Goal: Check status: Check status

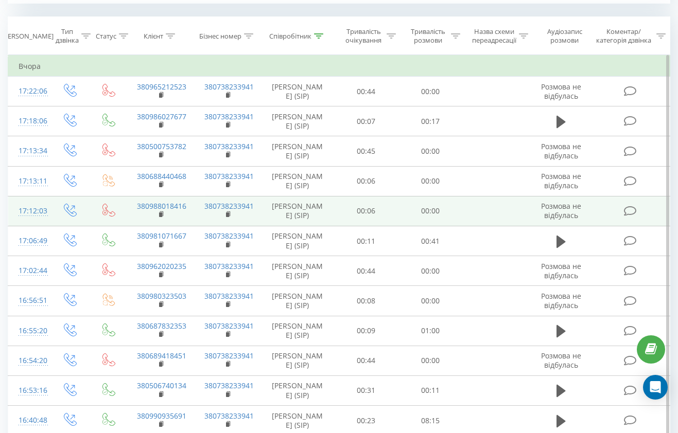
scroll to position [437, 0]
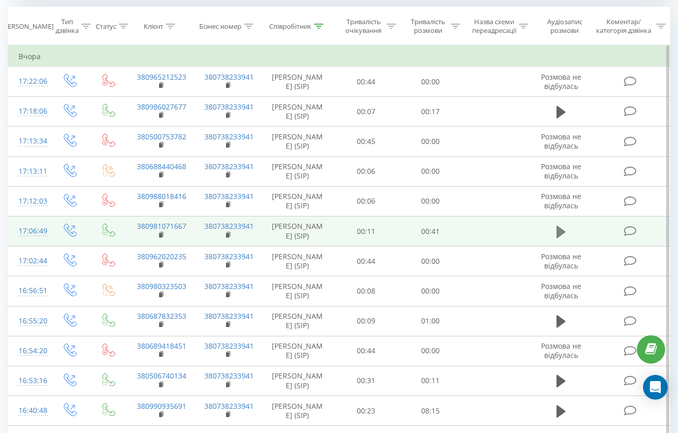
click at [558, 239] on icon at bounding box center [560, 232] width 9 height 14
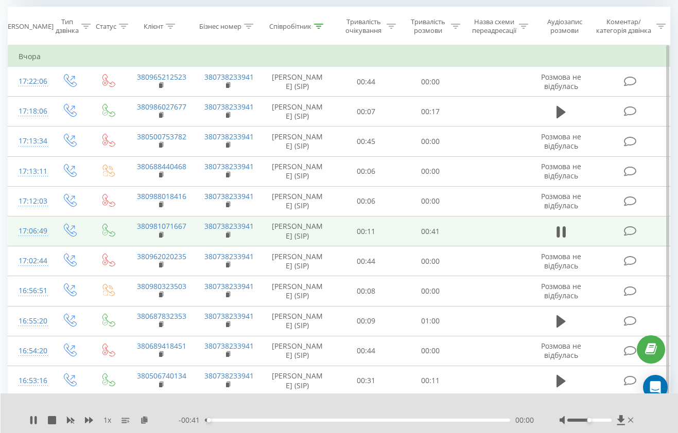
click at [237, 419] on div "00:00" at bounding box center [357, 420] width 305 height 3
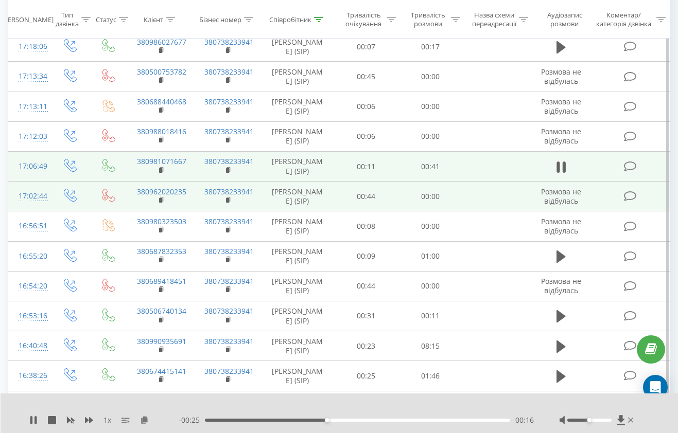
scroll to position [503, 0]
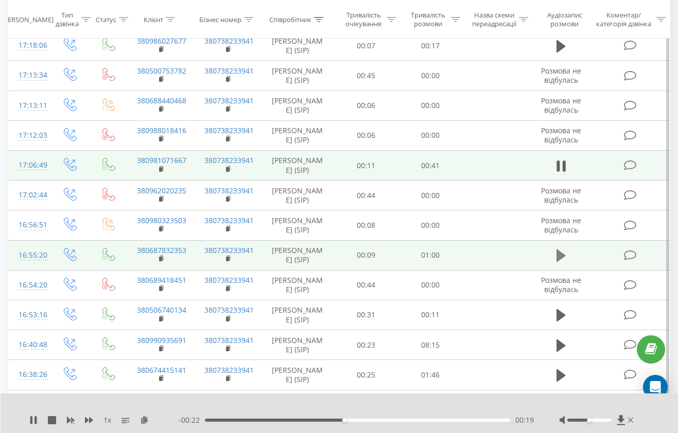
click at [558, 262] on icon at bounding box center [560, 256] width 9 height 12
click at [297, 420] on div "00:18" at bounding box center [357, 420] width 305 height 3
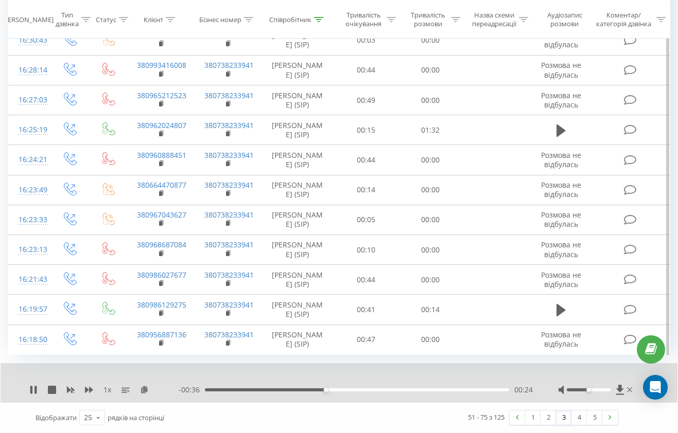
scroll to position [1096, 0]
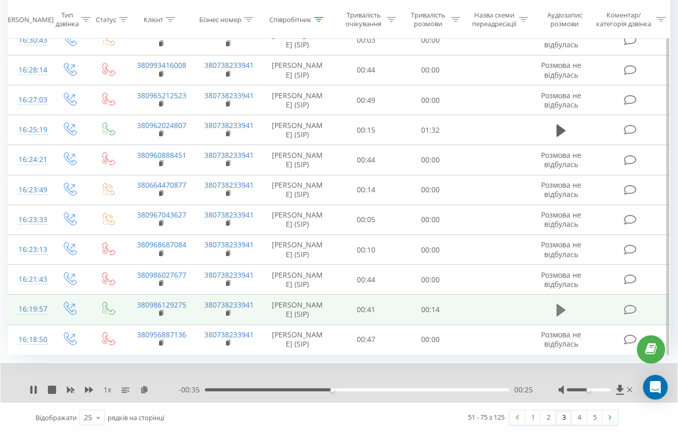
click at [560, 303] on icon at bounding box center [560, 310] width 9 height 14
click at [331, 389] on div "00:06" at bounding box center [357, 389] width 304 height 3
click at [565, 414] on link "3" at bounding box center [563, 418] width 15 height 14
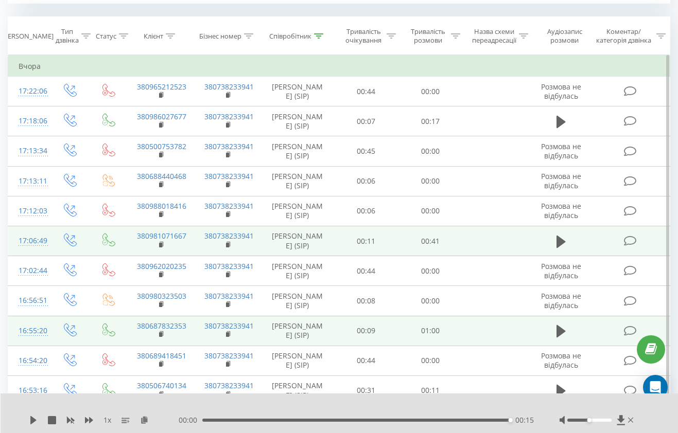
scroll to position [431, 0]
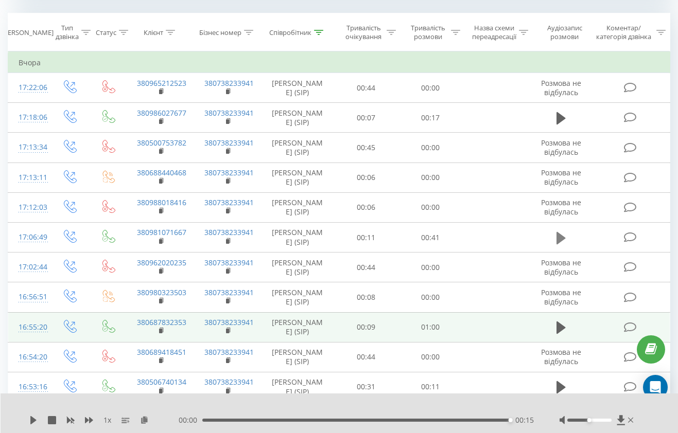
click at [557, 244] on icon at bounding box center [560, 238] width 9 height 12
click at [247, 418] on div "- 00:20 00:21 00:21" at bounding box center [356, 420] width 355 height 10
click at [311, 420] on div "00:14" at bounding box center [357, 420] width 305 height 3
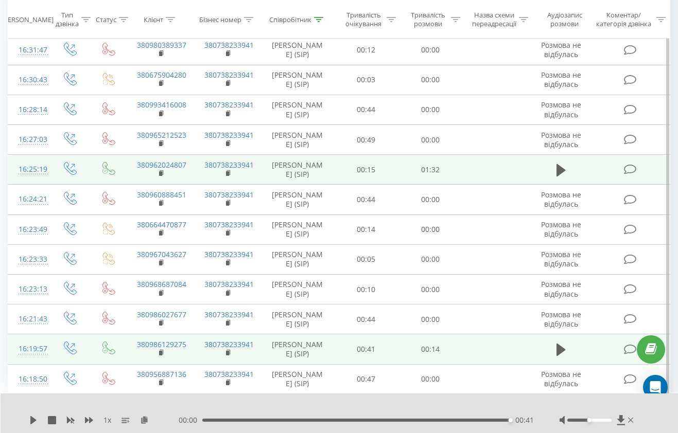
scroll to position [891, 0]
click at [557, 176] on icon at bounding box center [560, 170] width 9 height 12
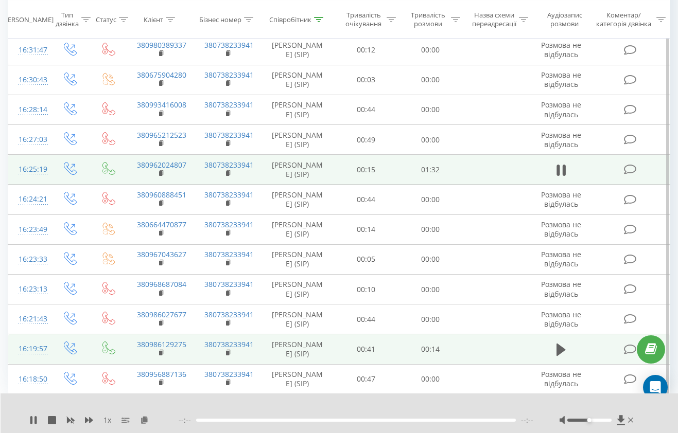
click at [302, 422] on div "--:-- --:--" at bounding box center [356, 420] width 355 height 10
click at [217, 421] on div "00:03" at bounding box center [357, 420] width 305 height 3
click at [31, 418] on icon at bounding box center [31, 420] width 2 height 8
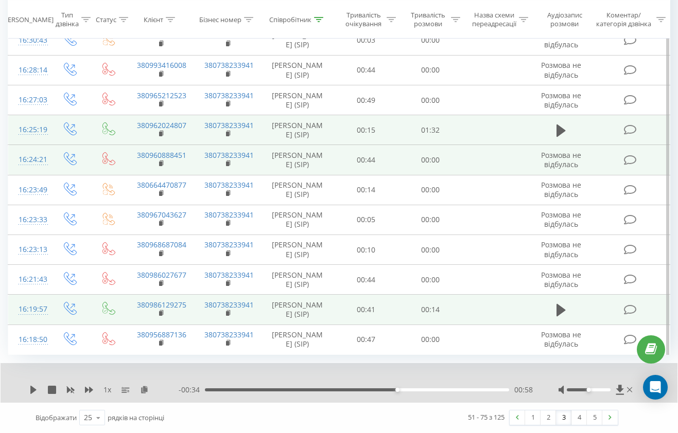
scroll to position [1096, 0]
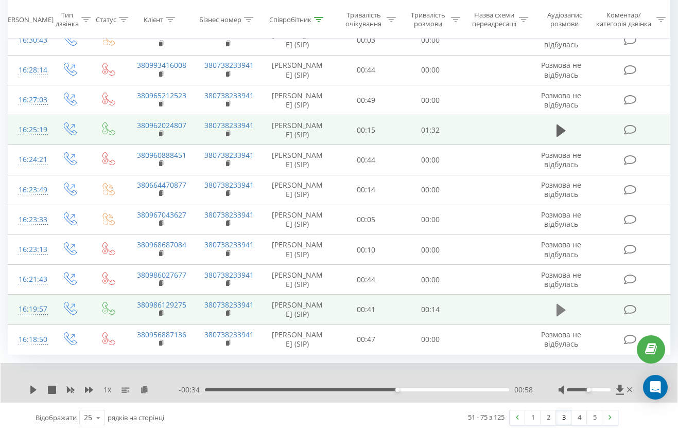
click at [559, 304] on icon at bounding box center [560, 310] width 9 height 12
click at [243, 390] on div "00:01" at bounding box center [357, 389] width 304 height 3
click at [26, 389] on div "1 x - 00:05 00:09 00:09" at bounding box center [339, 383] width 677 height 40
click at [33, 395] on div "1 x" at bounding box center [103, 390] width 149 height 10
click at [31, 386] on icon at bounding box center [31, 390] width 2 height 8
